Goal: Task Accomplishment & Management: Use online tool/utility

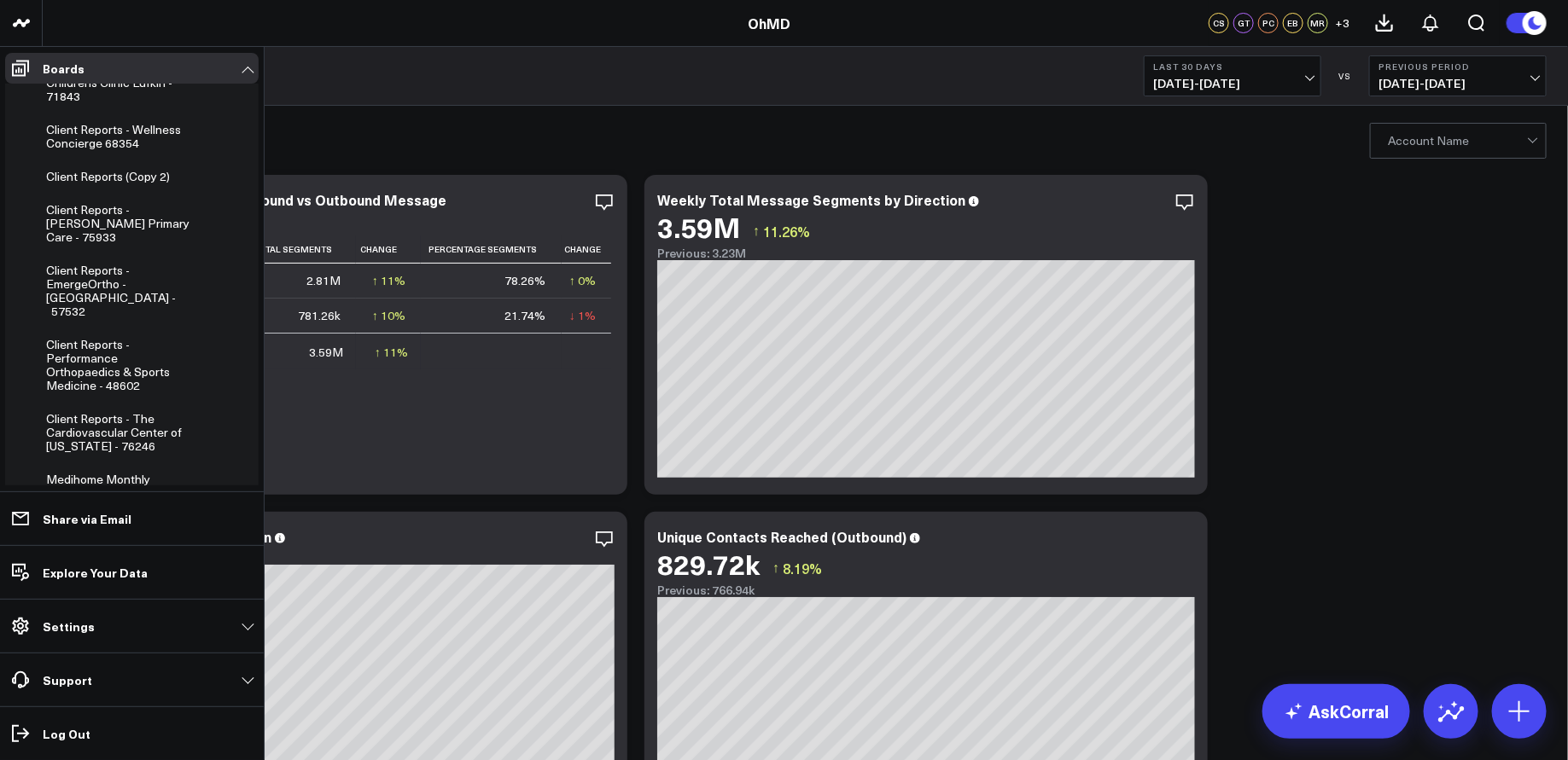
scroll to position [604, 0]
click at [134, 213] on span "Client Reports - [PERSON_NAME] Primary Care - 75933" at bounding box center [117, 224] width 144 height 44
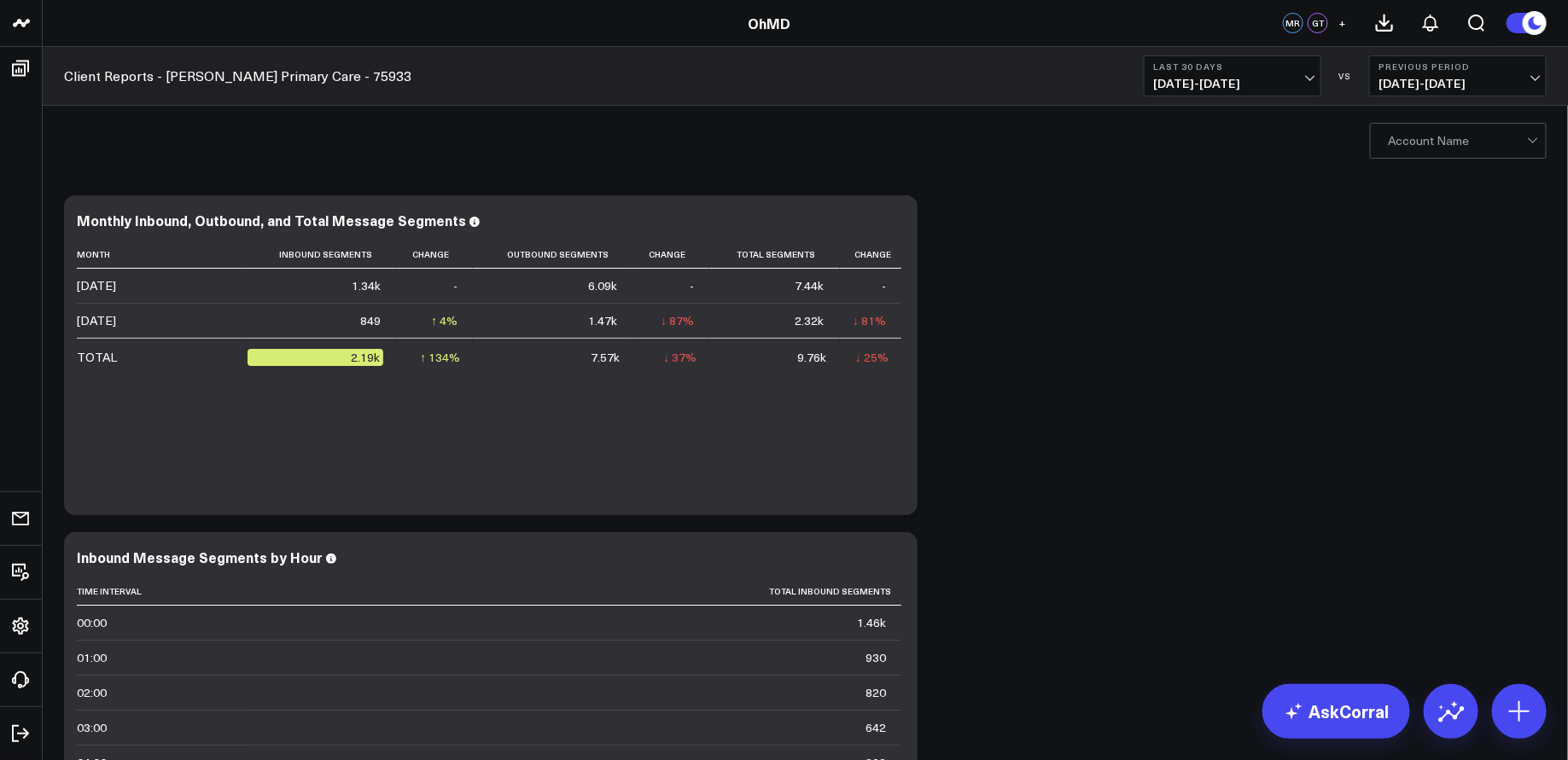
click at [1533, 134] on div at bounding box center [1532, 138] width 9 height 9
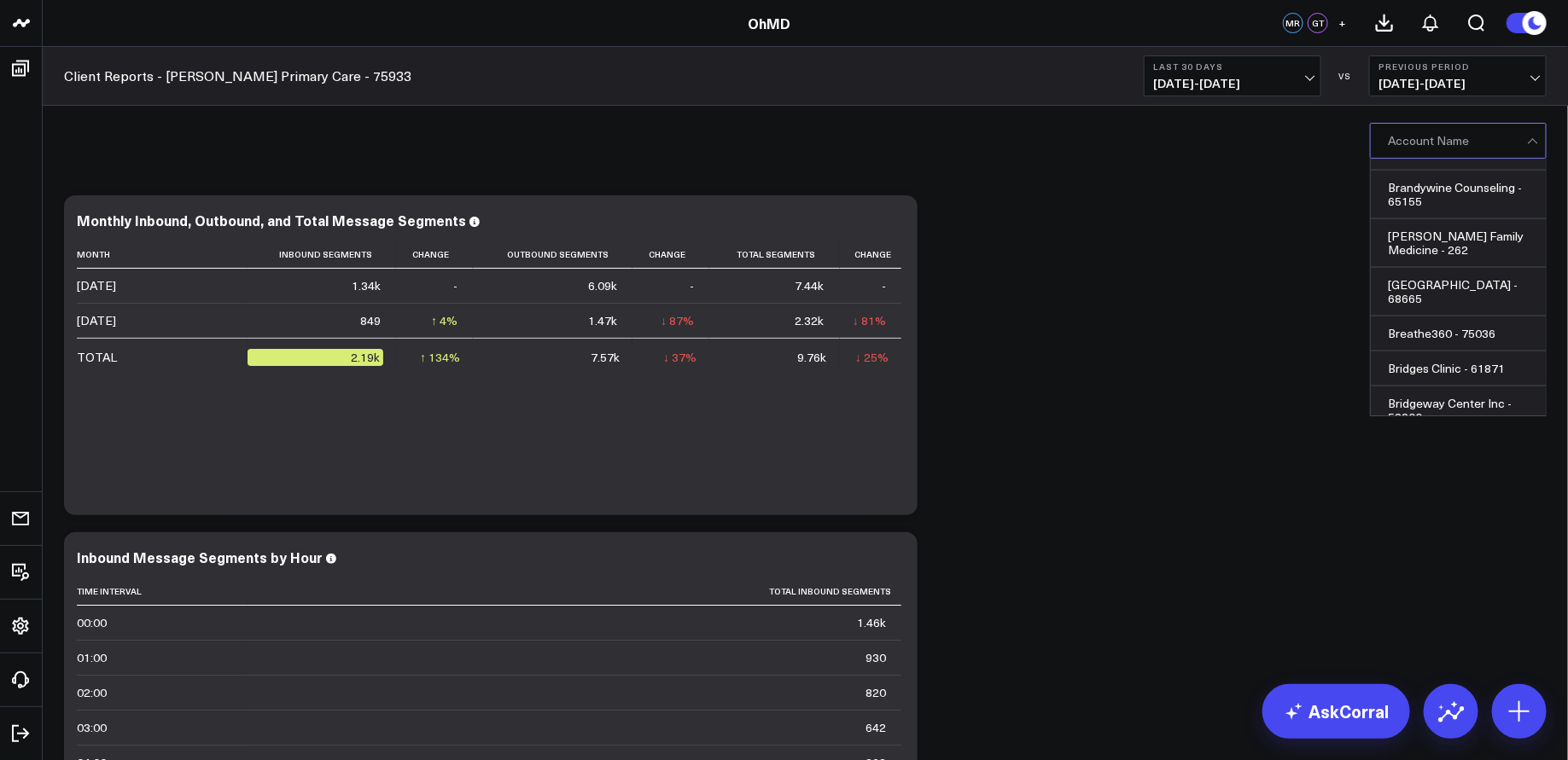
scroll to position [7242, 0]
click at [1453, 551] on div "Burke Primary Care - 75933" at bounding box center [1457, 575] width 175 height 48
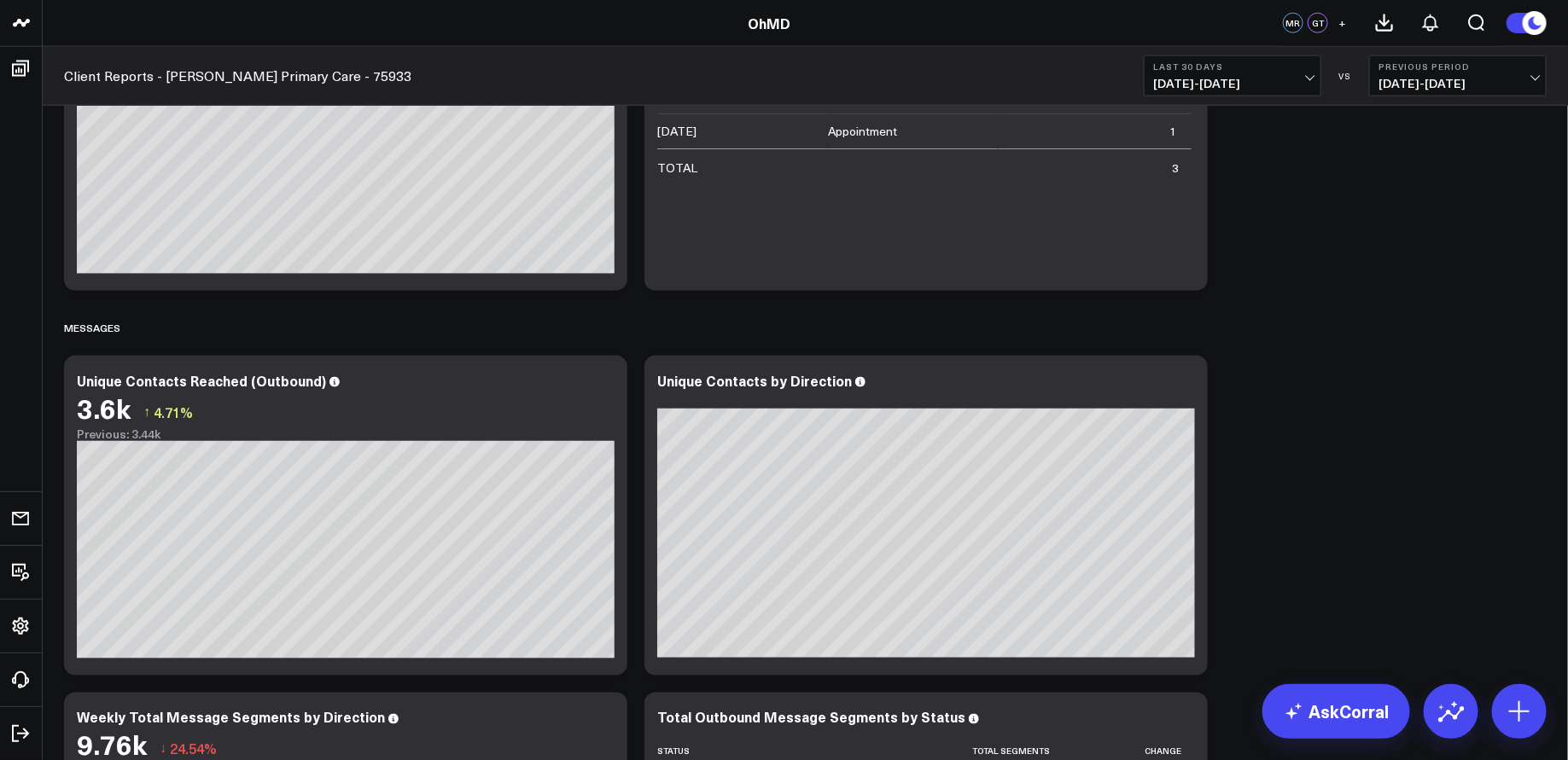
scroll to position [944, 0]
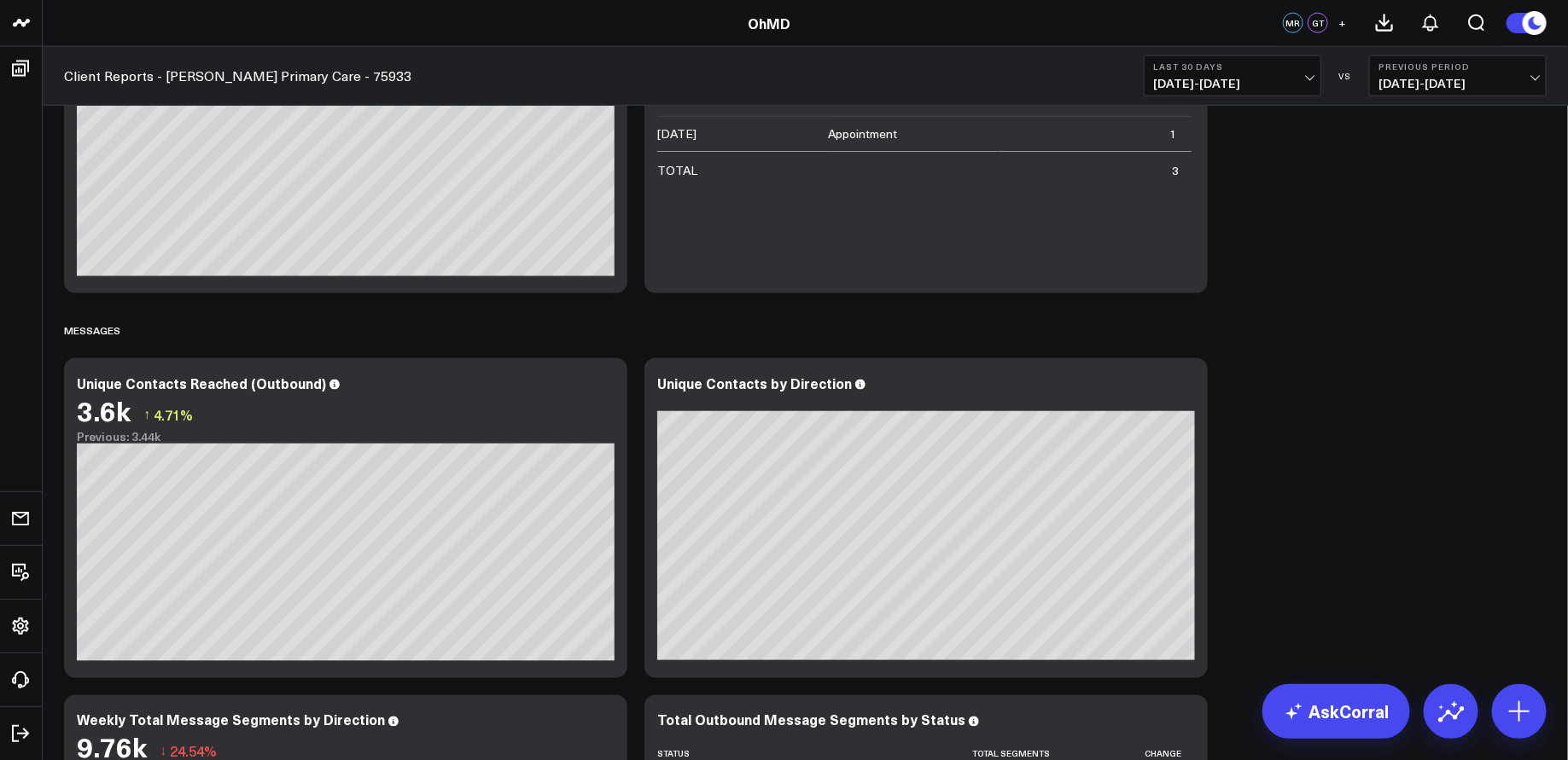
click at [1295, 70] on b "Last 30 Days" at bounding box center [1232, 66] width 159 height 10
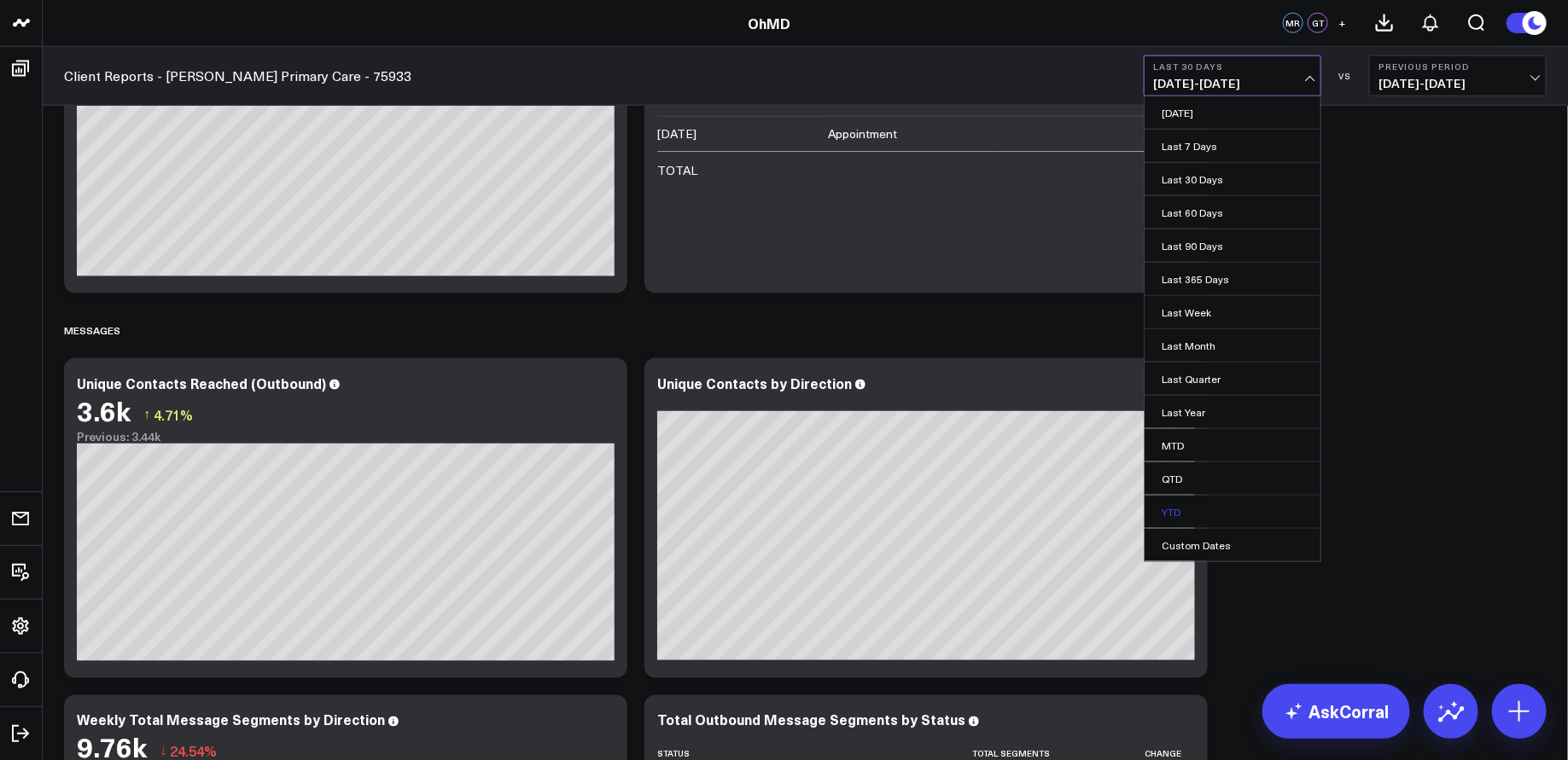
click at [1198, 508] on link "YTD" at bounding box center [1232, 511] width 176 height 32
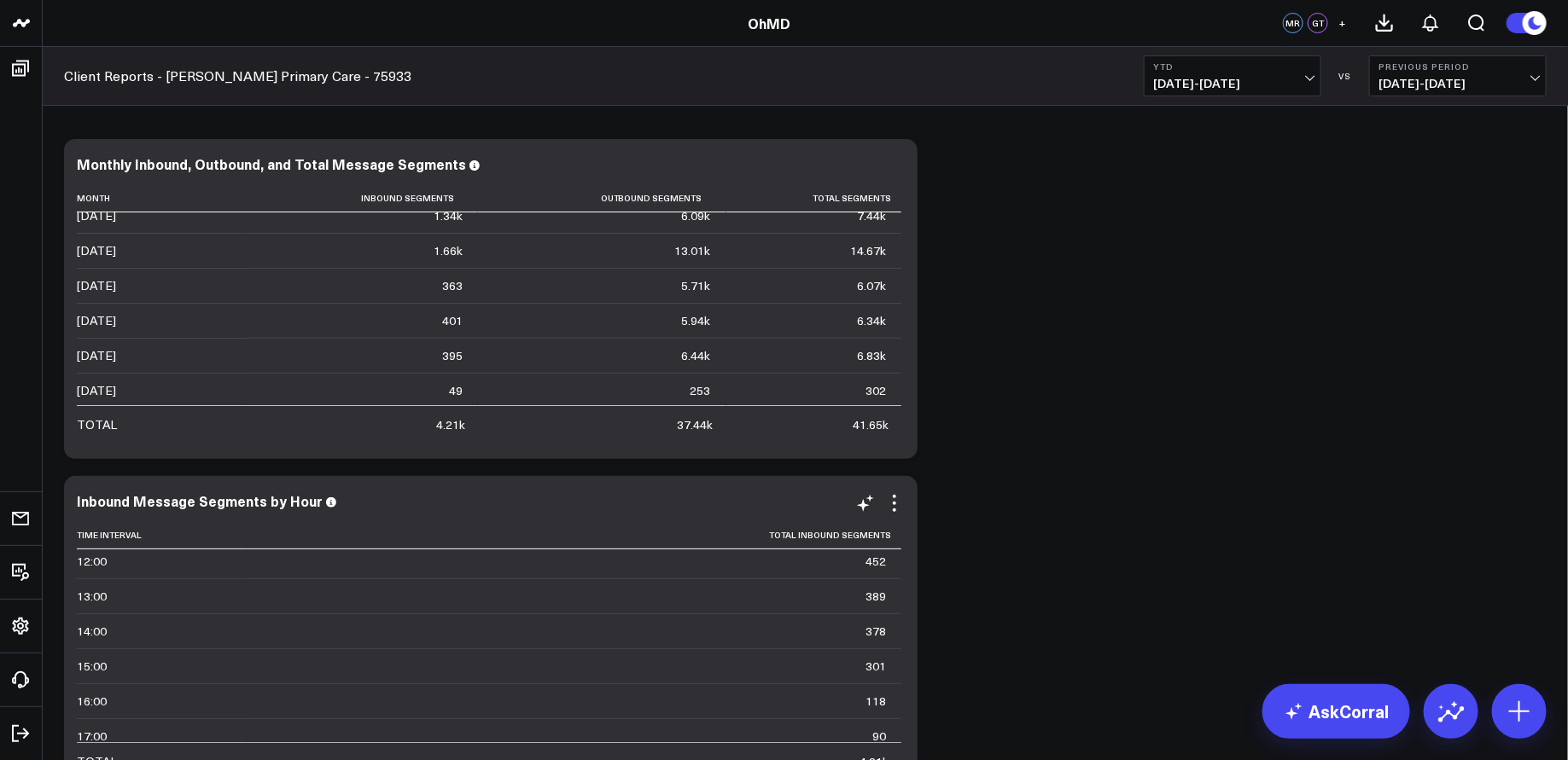
scroll to position [58, 0]
click at [1518, 724] on icon at bounding box center [1520, 712] width 27 height 27
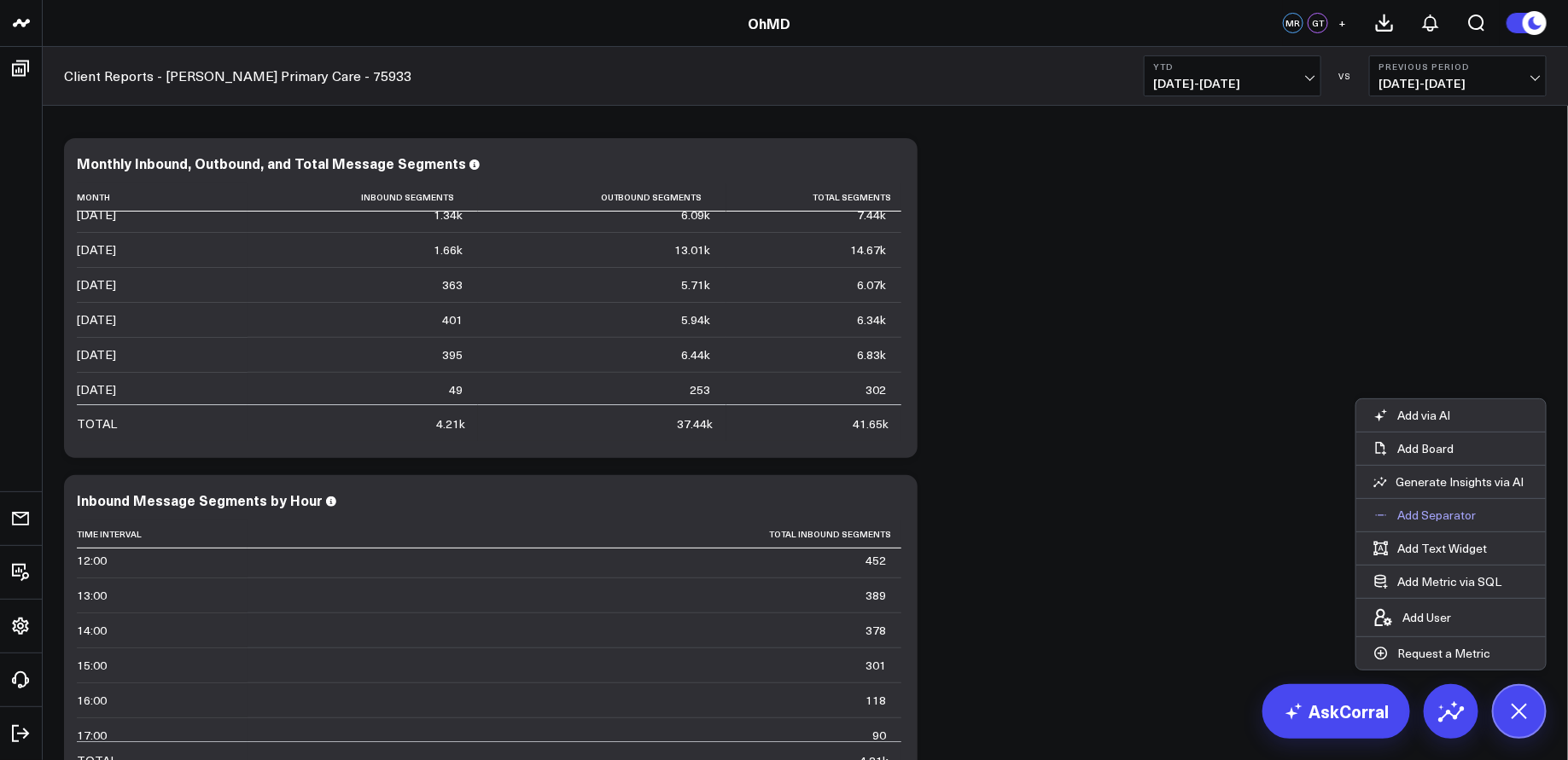
click at [1432, 516] on p "Add Separator" at bounding box center [1436, 515] width 79 height 16
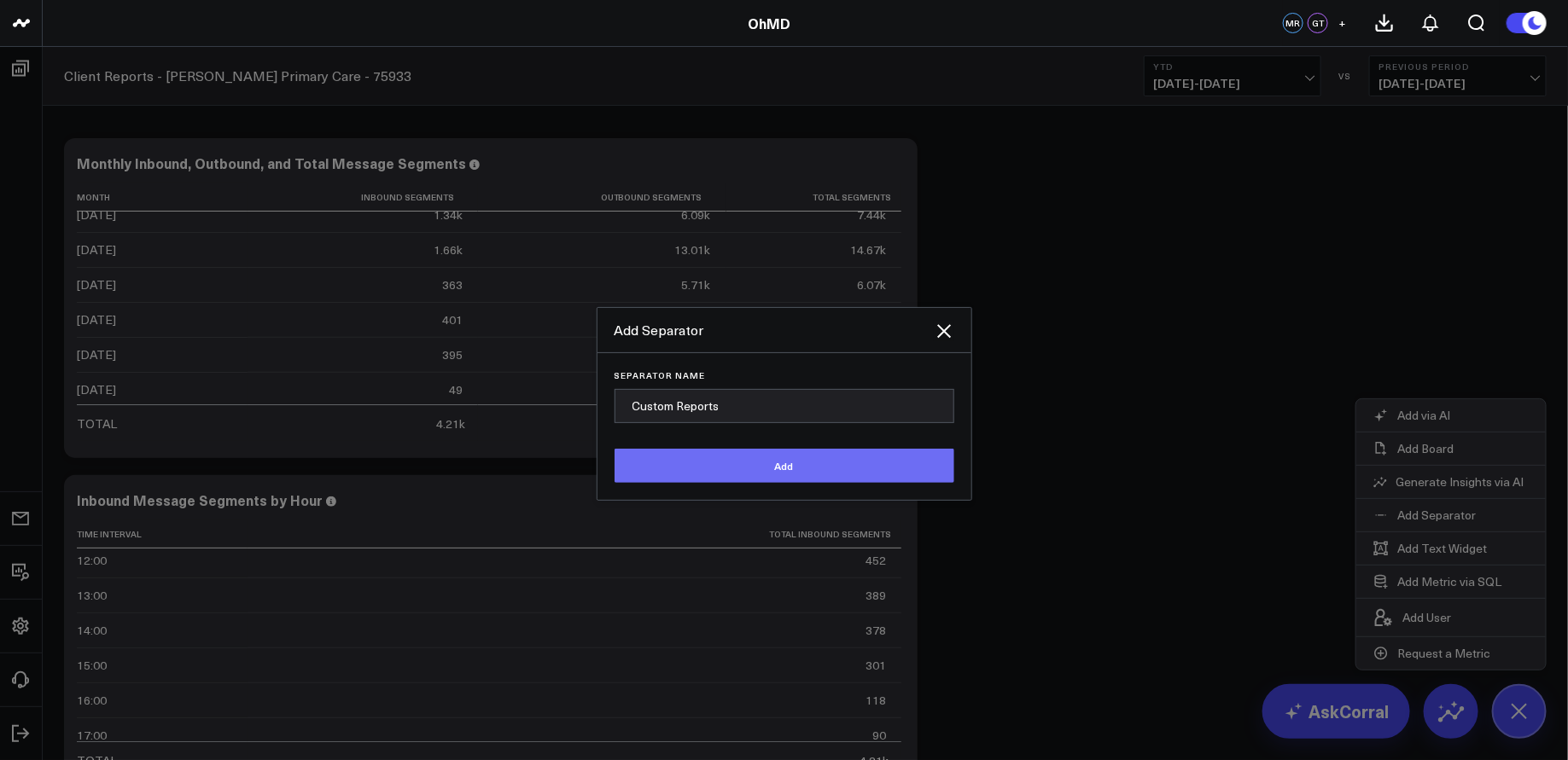
type input "Custom Reports"
click at [808, 462] on button "Add" at bounding box center [784, 466] width 339 height 34
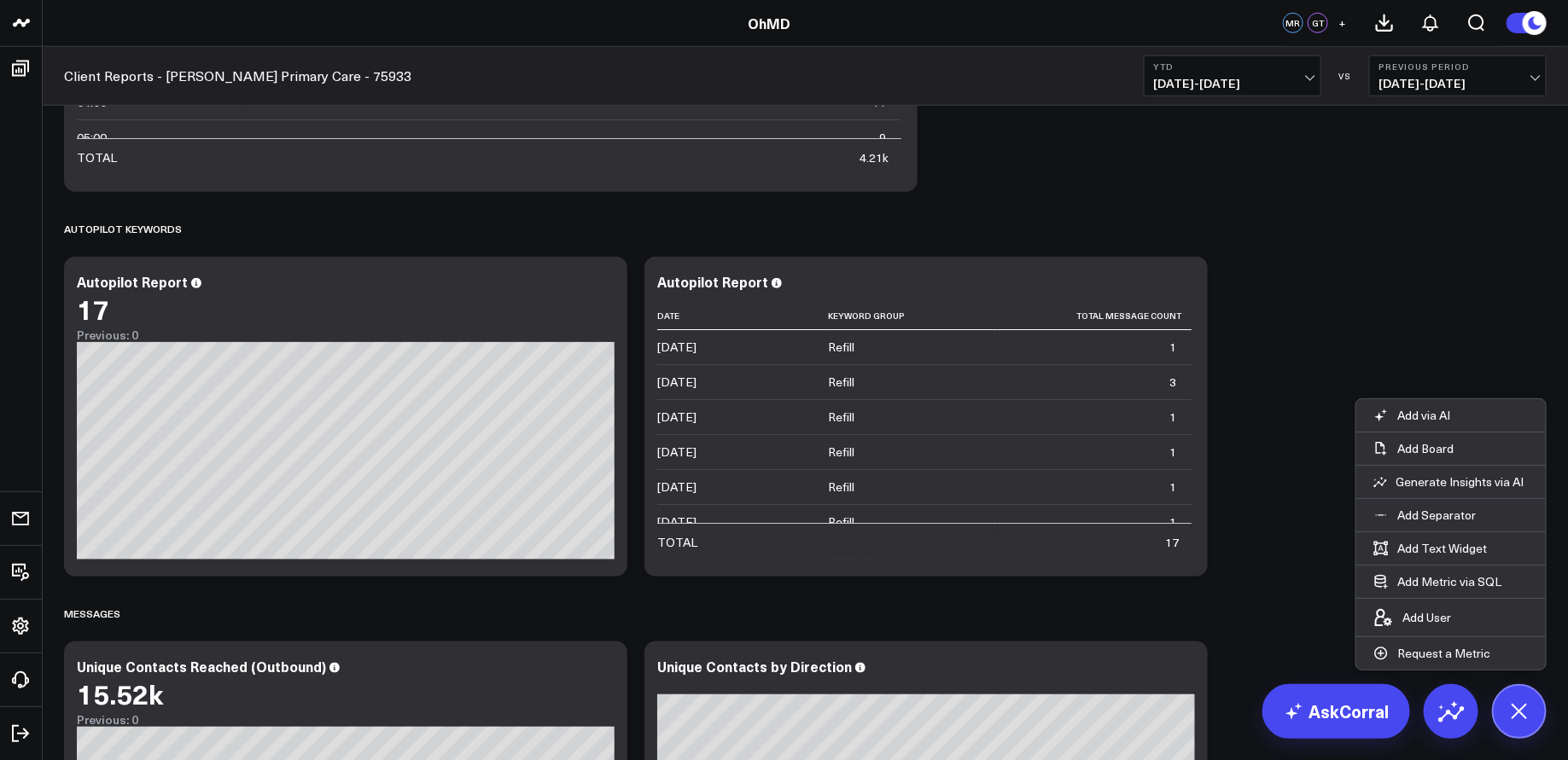
scroll to position [0, 0]
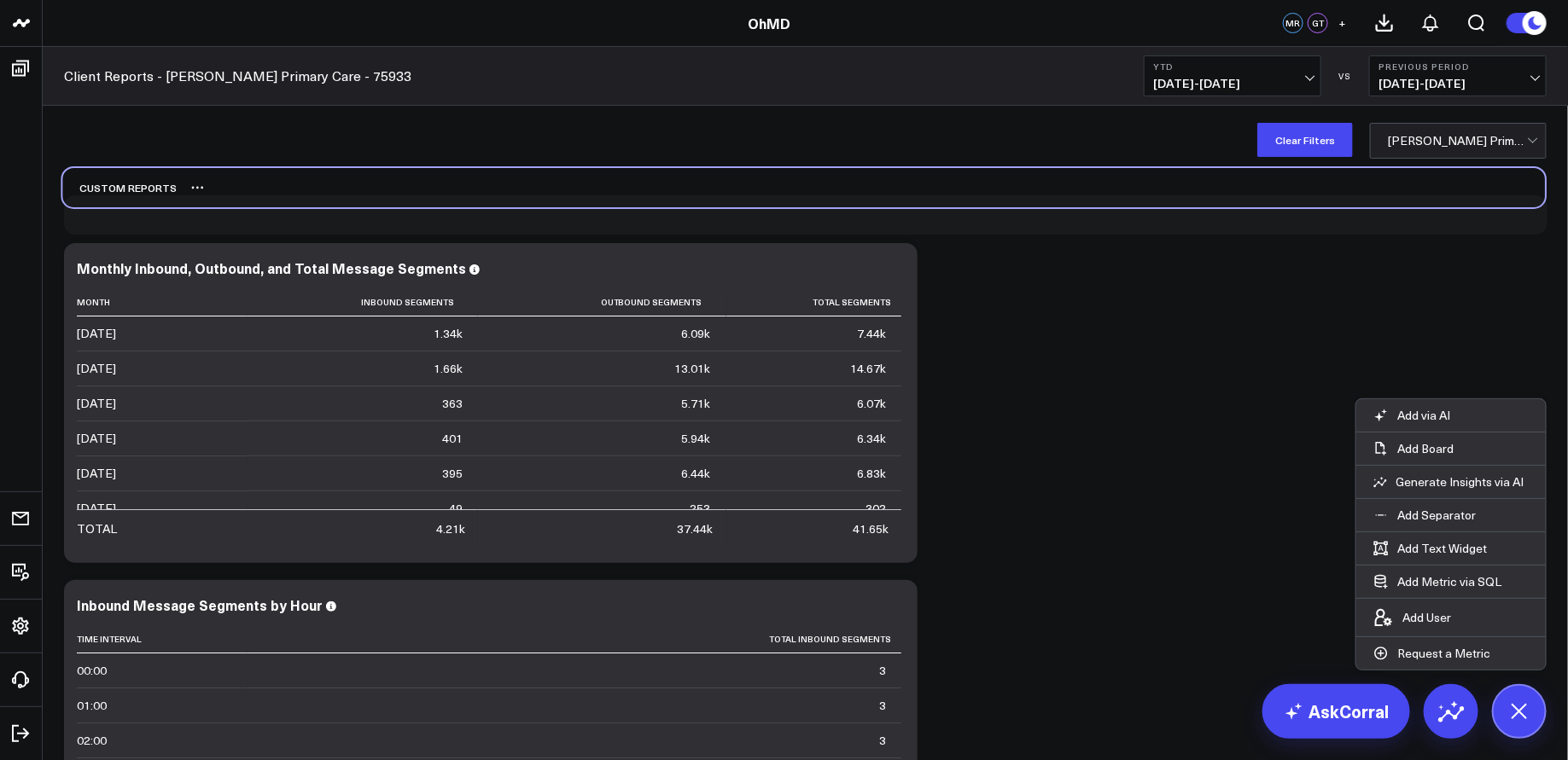
drag, startPoint x: 145, startPoint y: 689, endPoint x: 144, endPoint y: 189, distance: 500.0
click at [144, 189] on div "Custom Reports" at bounding box center [119, 187] width 114 height 39
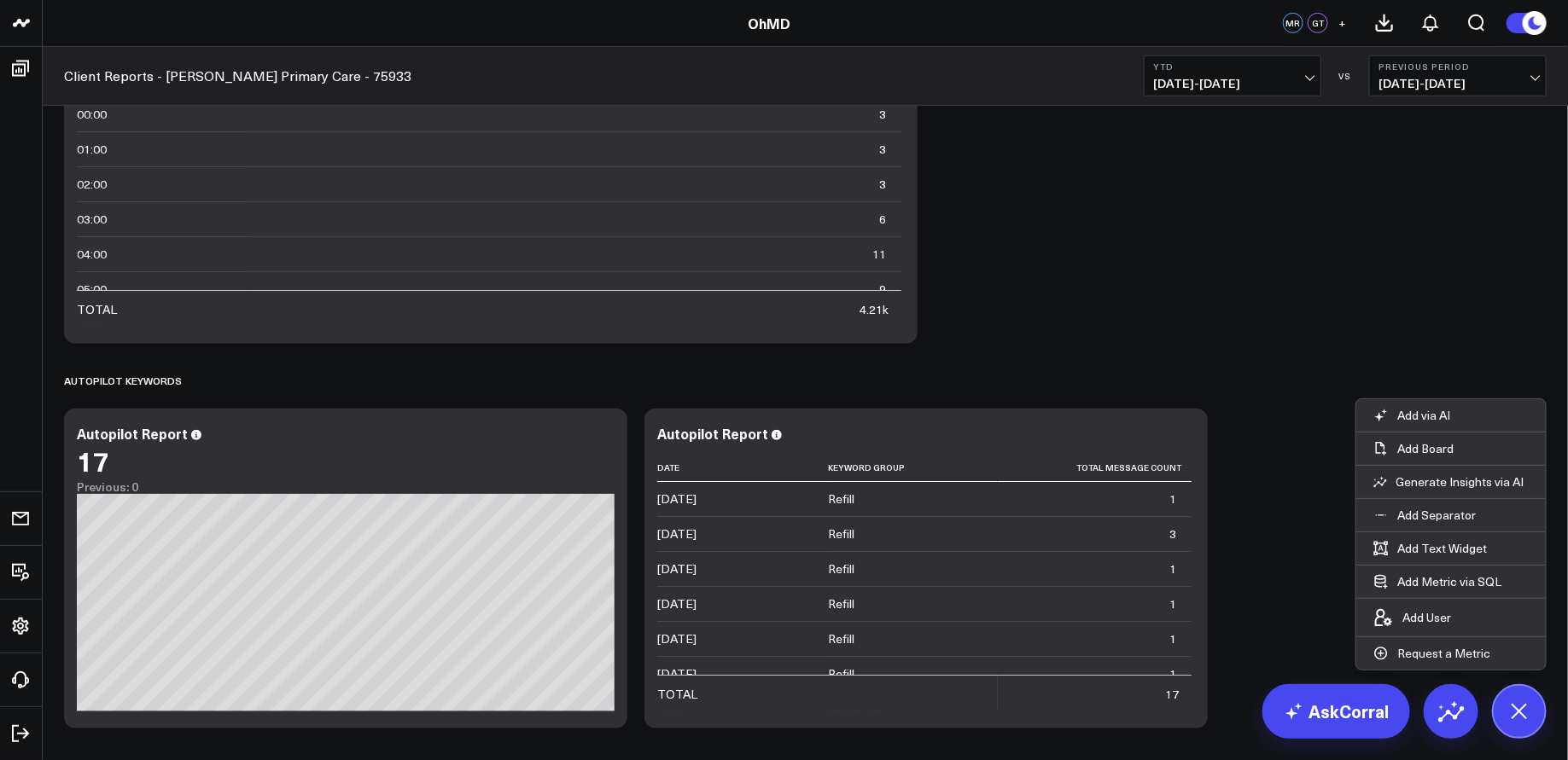
scroll to position [500, 0]
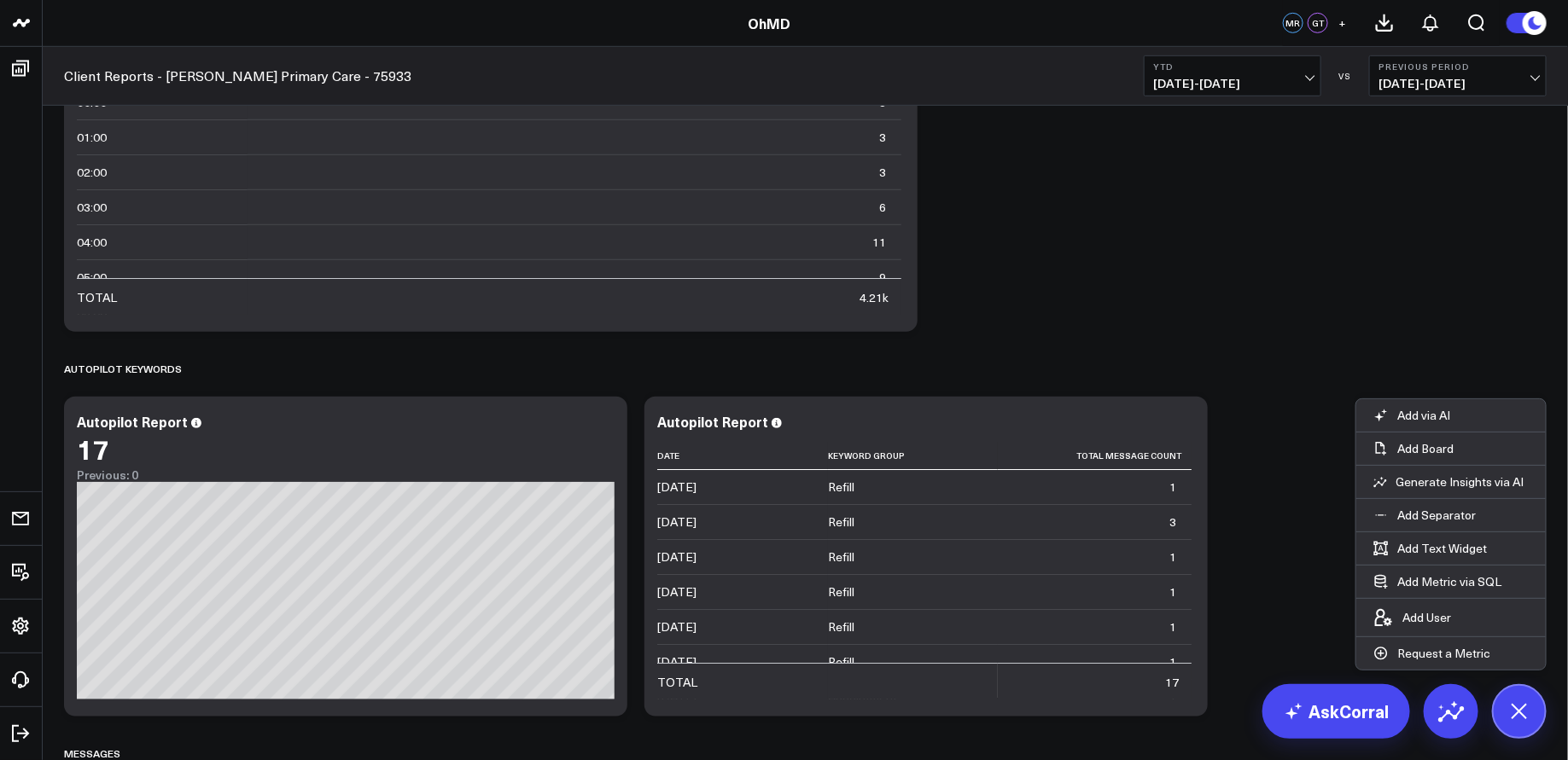
click at [1524, 706] on icon at bounding box center [1520, 712] width 29 height 29
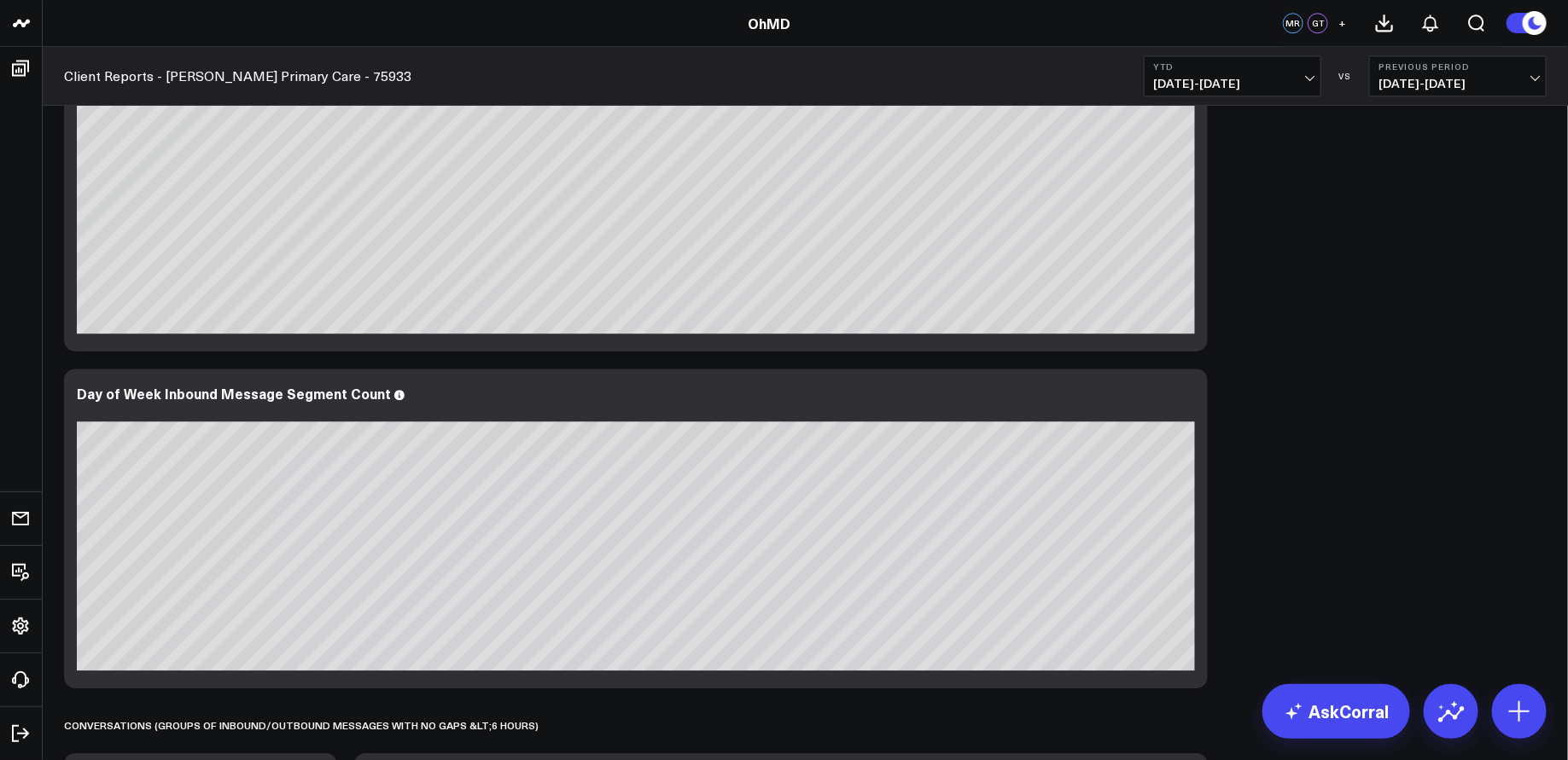
scroll to position [2244, 0]
